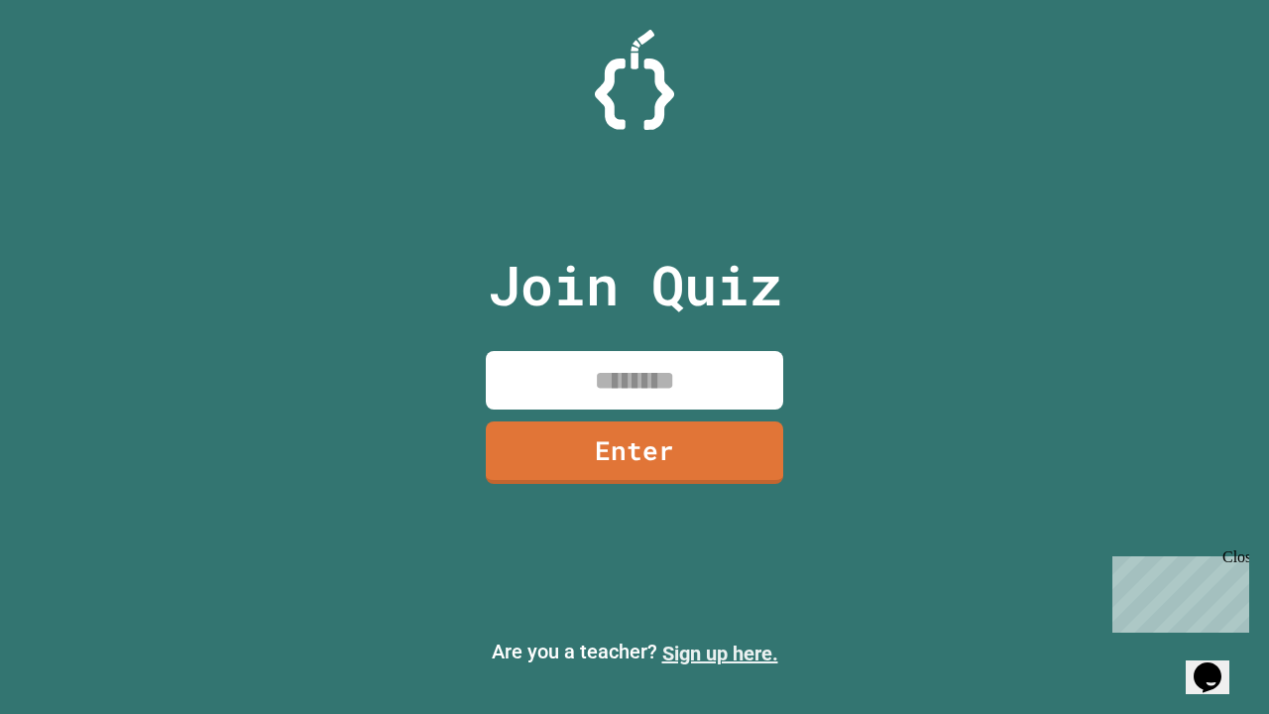
click at [720, 653] on link "Sign up here." at bounding box center [720, 653] width 116 height 24
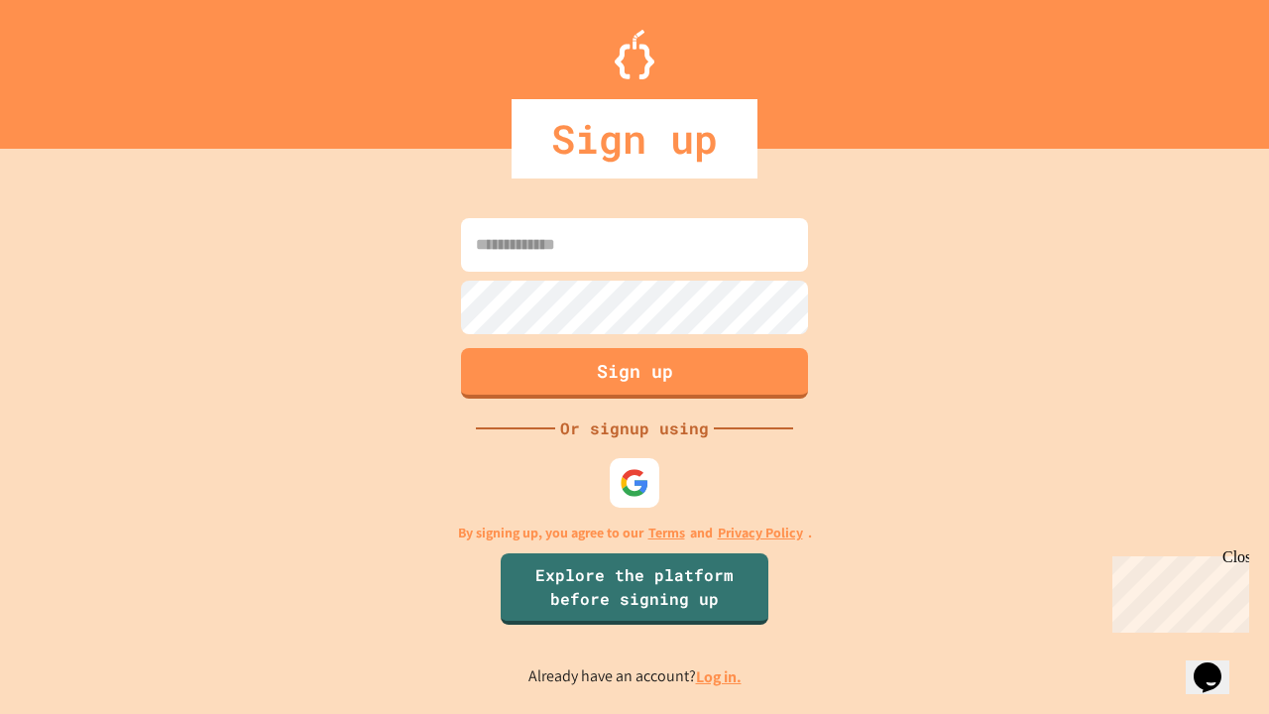
click at [720, 676] on link "Log in." at bounding box center [719, 676] width 46 height 21
